Goal: Check status: Check status

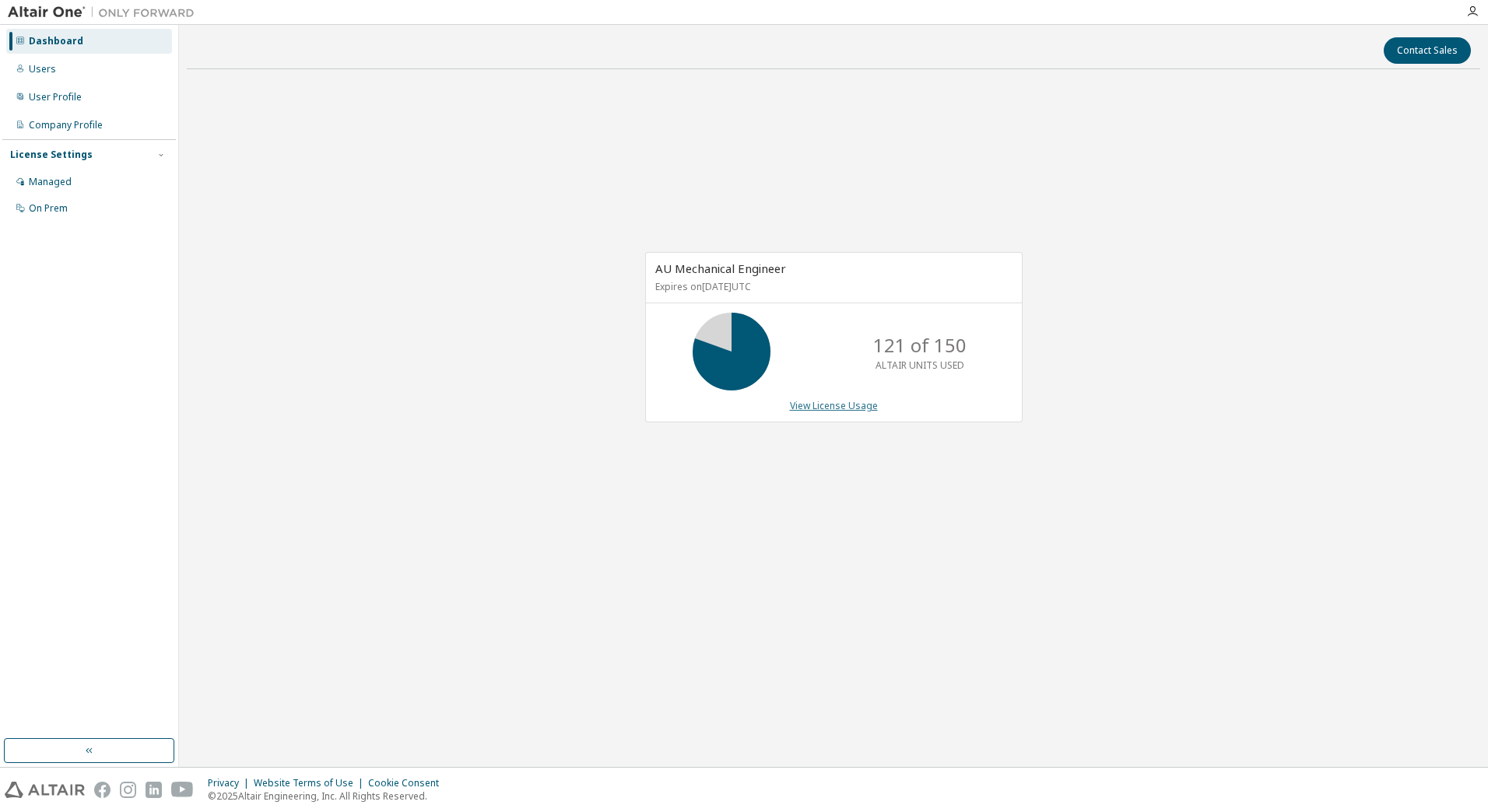
click at [825, 404] on link "View License Usage" at bounding box center [834, 406] width 88 height 14
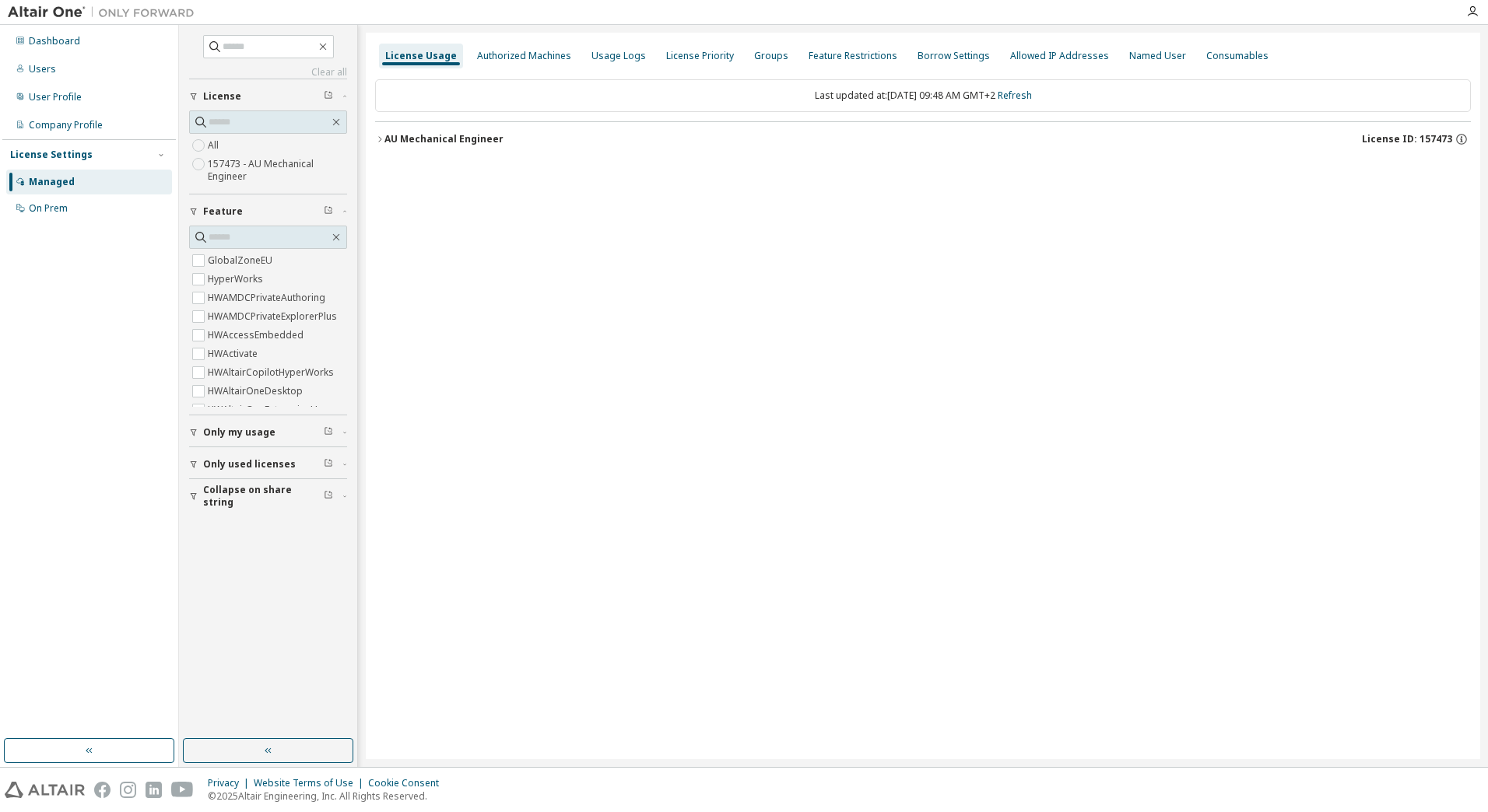
click at [378, 140] on icon "button" at bounding box center [380, 140] width 10 height 10
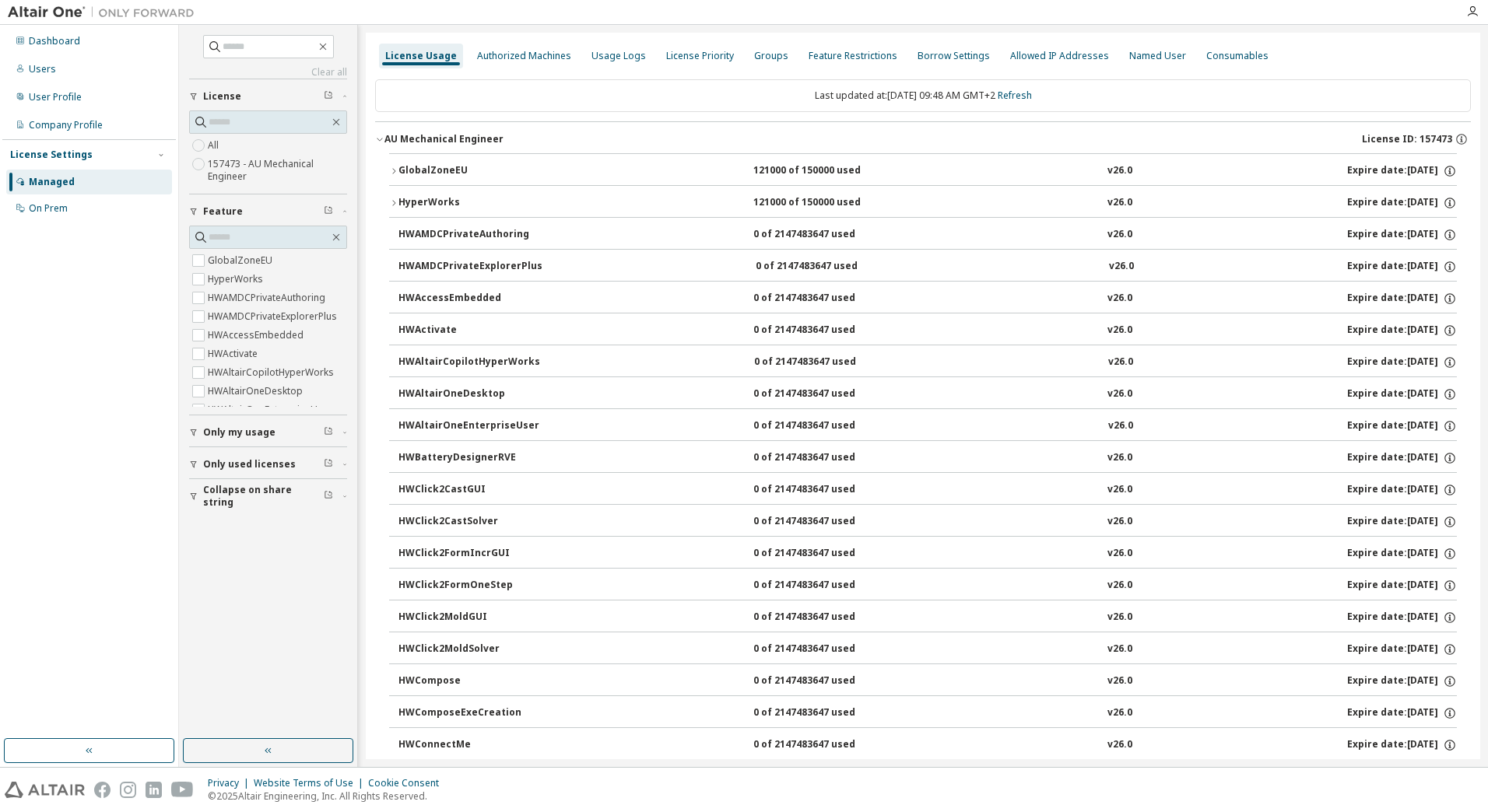
click at [399, 171] on div "GlobalZoneEU" at bounding box center [469, 171] width 140 height 14
